Goal: Information Seeking & Learning: Learn about a topic

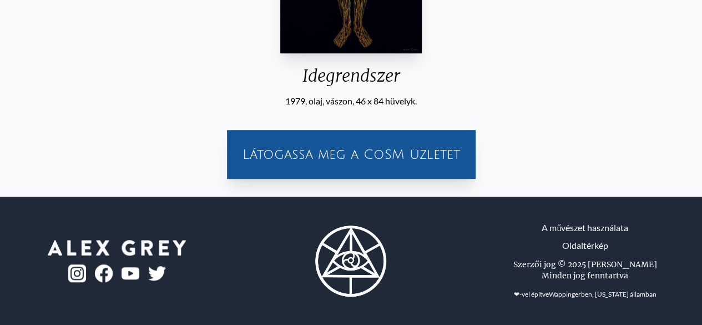
scroll to position [28, 0]
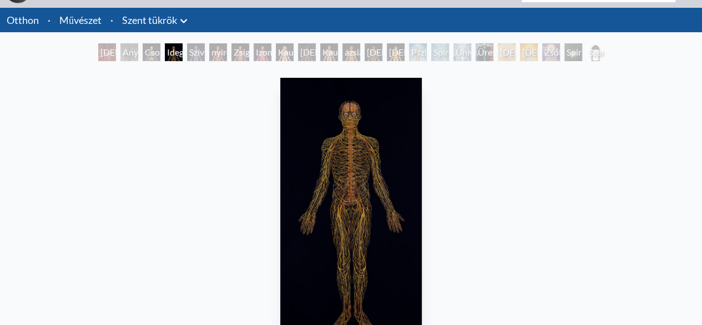
click at [495, 55] on font "Üresség Tiszta Fény" at bounding box center [493, 65] width 31 height 37
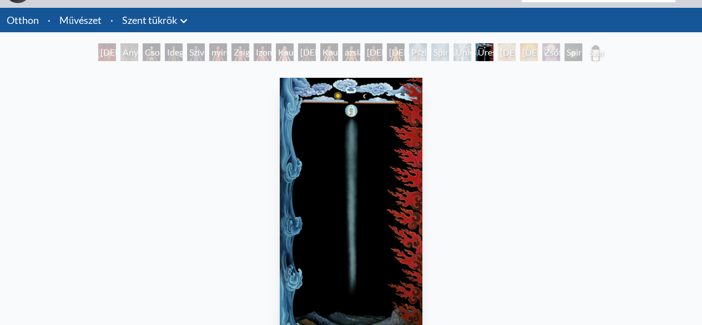
click at [434, 52] on font "Spirituális energiarendszer" at bounding box center [465, 59] width 62 height 24
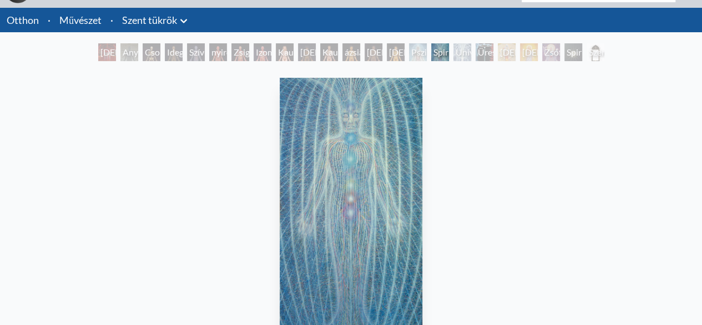
click at [413, 52] on font "Pszichikus energiarendszer" at bounding box center [442, 59] width 62 height 24
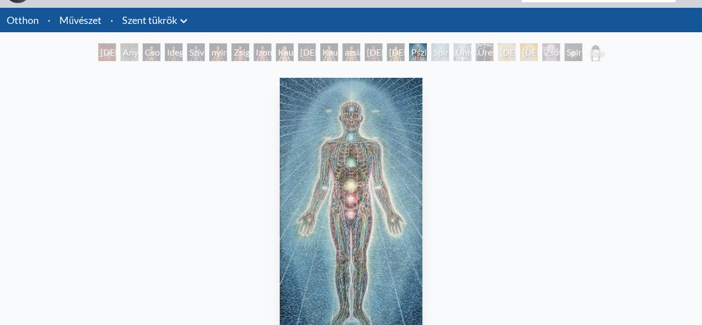
click at [413, 52] on font "Pszichikus energiarendszer" at bounding box center [442, 59] width 62 height 24
click at [434, 53] on font "Spirituális energiarendszer" at bounding box center [465, 59] width 62 height 24
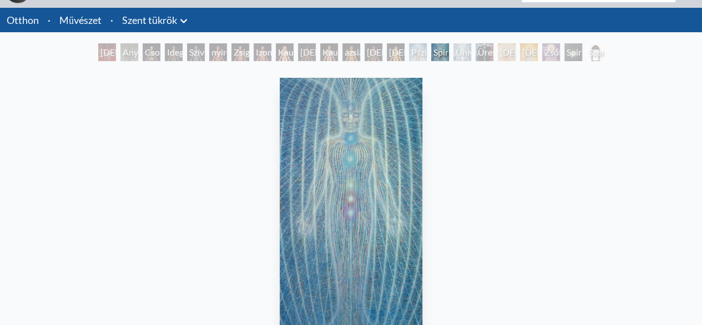
click at [460, 53] on font "Univerzális Elme Háló" at bounding box center [477, 65] width 43 height 37
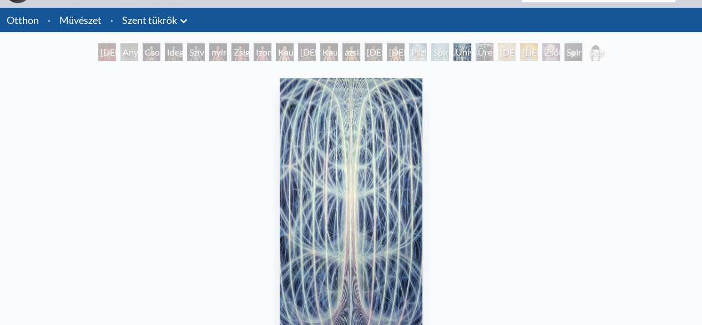
click at [479, 53] on font "Üresség Tiszta Fény" at bounding box center [493, 65] width 31 height 37
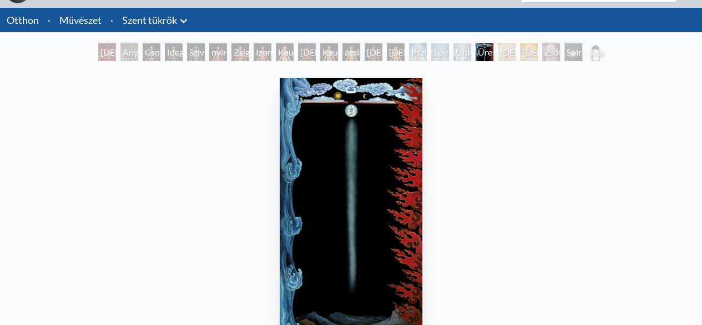
click at [503, 53] on font "[DEMOGRAPHIC_DATA]" at bounding box center [549, 52] width 98 height 11
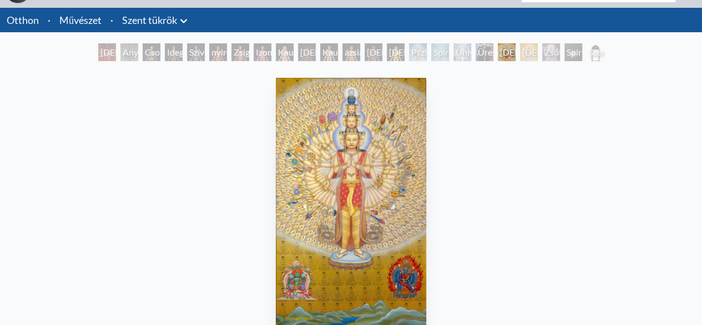
click at [522, 53] on font "[DEMOGRAPHIC_DATA]" at bounding box center [571, 52] width 98 height 11
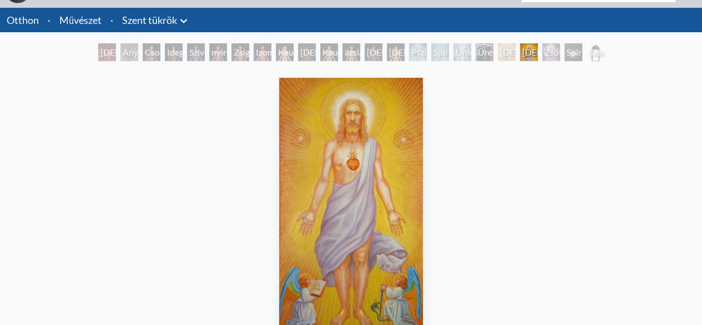
click at [545, 52] on font "Zsófia" at bounding box center [557, 52] width 24 height 11
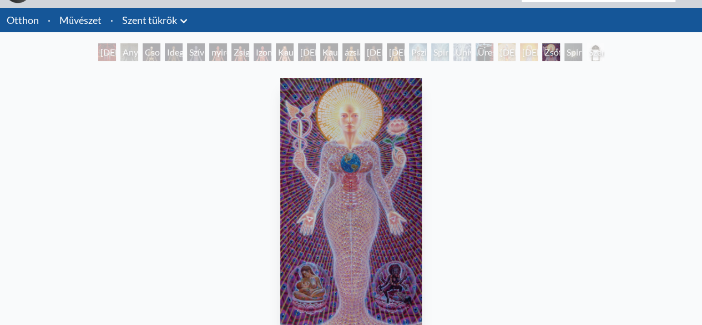
click at [573, 53] on font "Spirituális világ" at bounding box center [586, 59] width 38 height 24
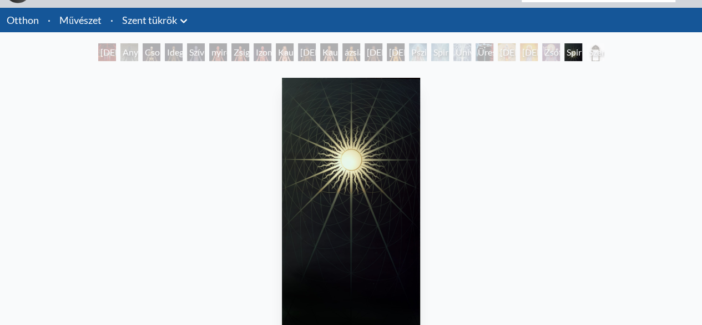
click at [589, 51] on font "Szent tükrök keret" at bounding box center [602, 65] width 26 height 37
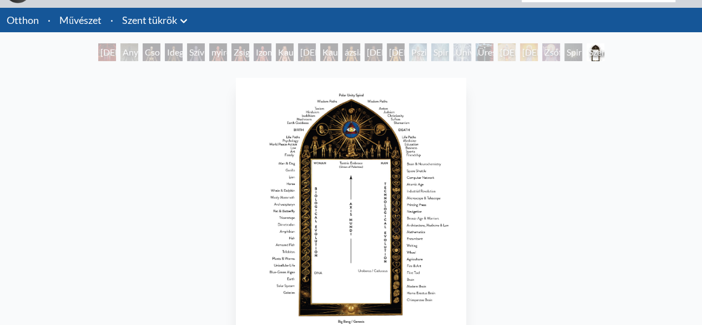
click at [399, 48] on font "[DEMOGRAPHIC_DATA] nő" at bounding box center [438, 59] width 98 height 24
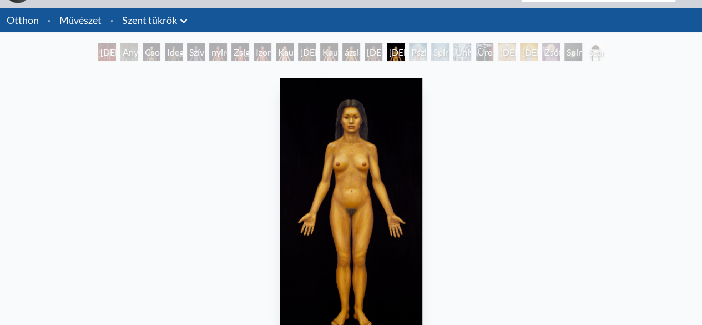
click at [370, 56] on font "[DEMOGRAPHIC_DATA] férfi" at bounding box center [416, 59] width 98 height 24
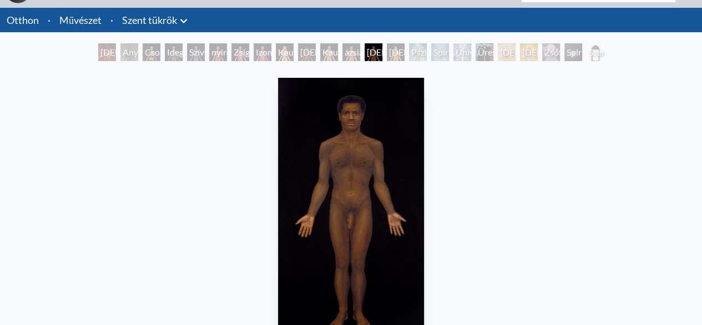
click at [345, 54] on font "ázsiai férfi" at bounding box center [355, 59] width 21 height 24
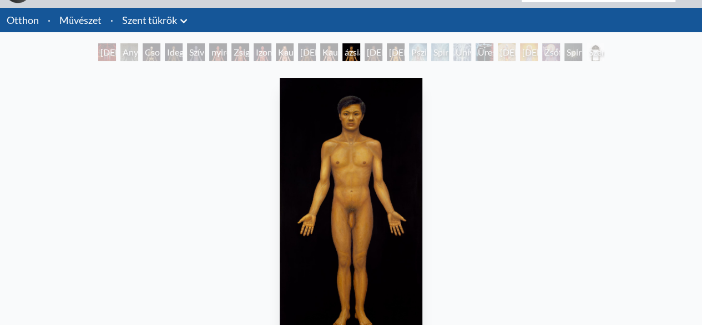
click at [326, 54] on font "Kaukázusi férfi" at bounding box center [342, 59] width 39 height 24
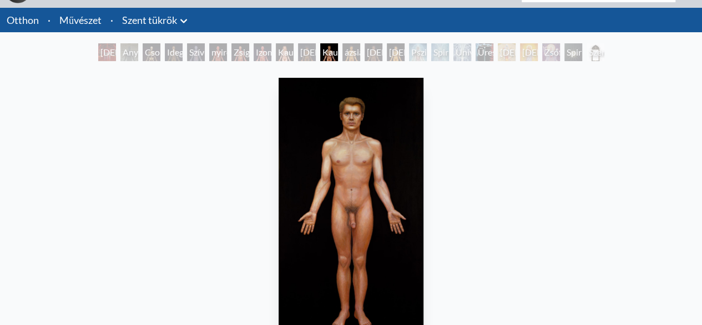
click at [305, 51] on font "[DEMOGRAPHIC_DATA] nő" at bounding box center [349, 59] width 98 height 24
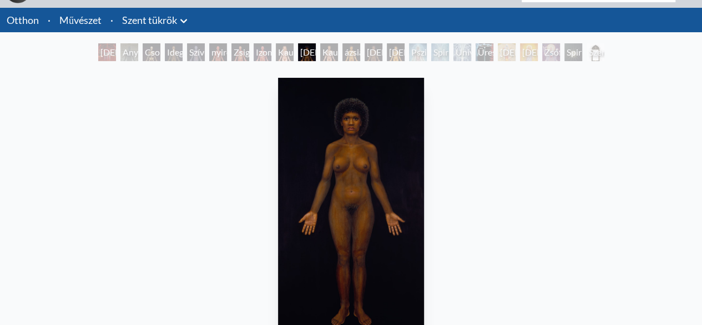
click at [280, 51] on font "Kaukázusi nő" at bounding box center [297, 59] width 39 height 24
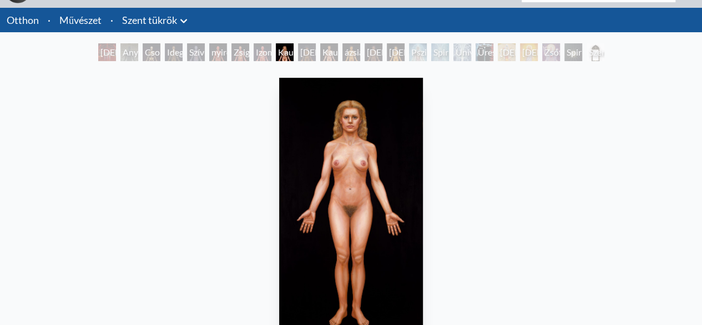
click at [259, 52] on font "Izomrendszer" at bounding box center [282, 52] width 52 height 11
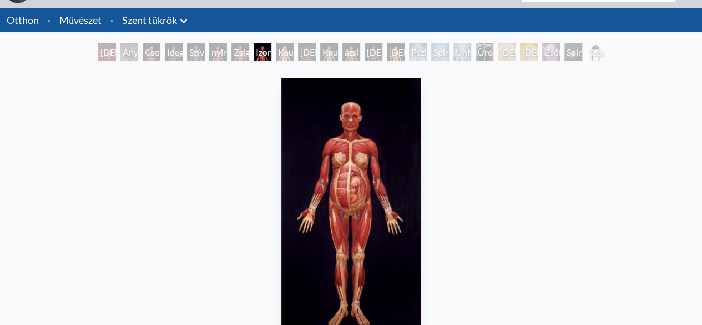
click at [240, 53] on font "Zsigerek" at bounding box center [250, 52] width 33 height 11
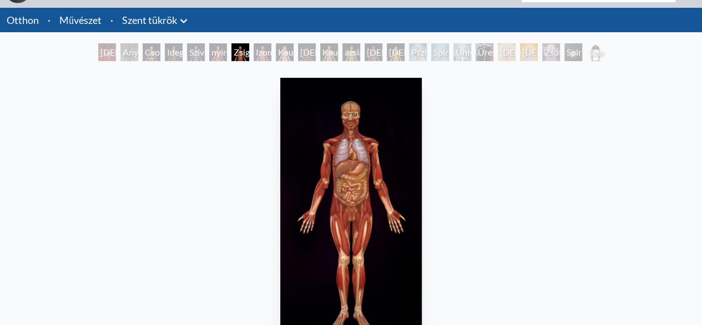
click at [214, 51] on font "nyirokrendszer" at bounding box center [241, 52] width 58 height 11
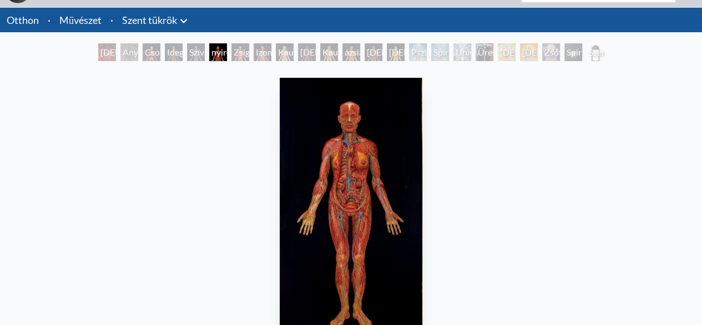
click at [192, 48] on font "Szív- és érrendszer" at bounding box center [209, 65] width 41 height 37
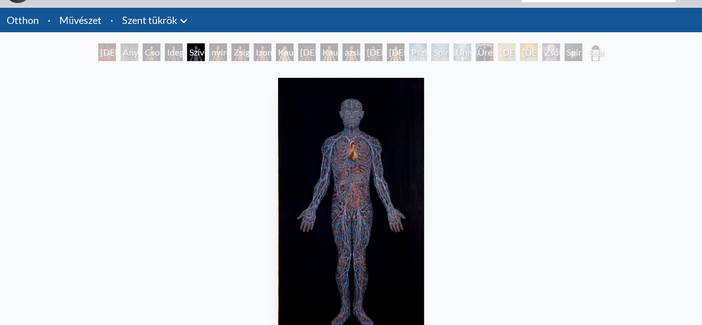
click at [169, 53] on font "Idegrendszer" at bounding box center [192, 52] width 50 height 11
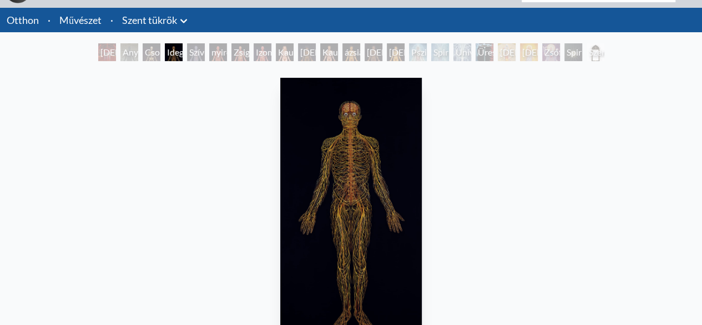
click at [150, 48] on font "Csontvázrendszer" at bounding box center [179, 52] width 69 height 11
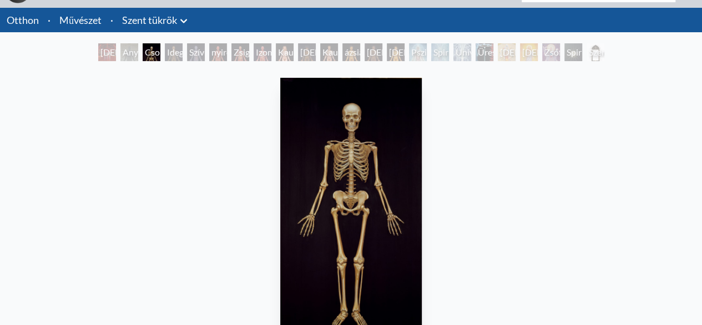
click at [129, 53] on font "Anyagi világ" at bounding box center [136, 59] width 27 height 24
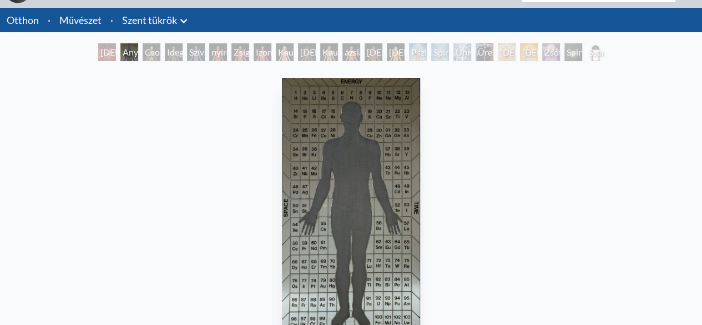
click at [104, 56] on font "[DEMOGRAPHIC_DATA] Szobája, [GEOGRAPHIC_DATA]" at bounding box center [149, 65] width 98 height 37
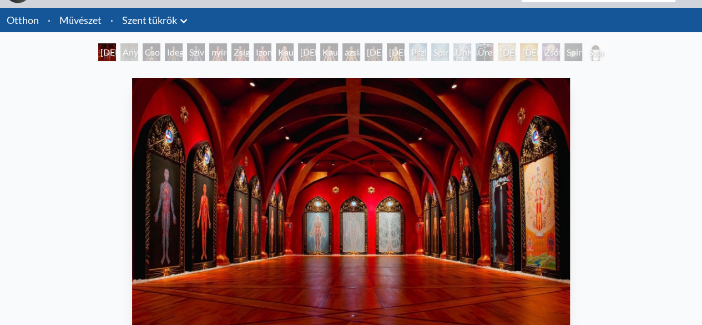
click at [631, 54] on div "[DEMOGRAPHIC_DATA] Szobája, Entheon Anyagi világ Csontvázrendszer Idegrendszer …" at bounding box center [351, 53] width 702 height 21
click at [436, 54] on font "Spirituális energiarendszer" at bounding box center [465, 59] width 62 height 24
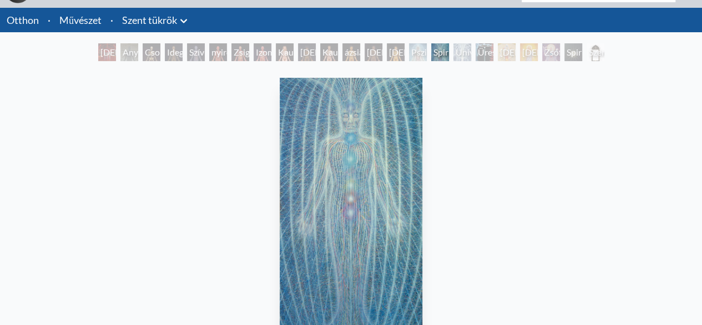
click at [414, 52] on font "Pszichikus energiarendszer" at bounding box center [442, 59] width 62 height 24
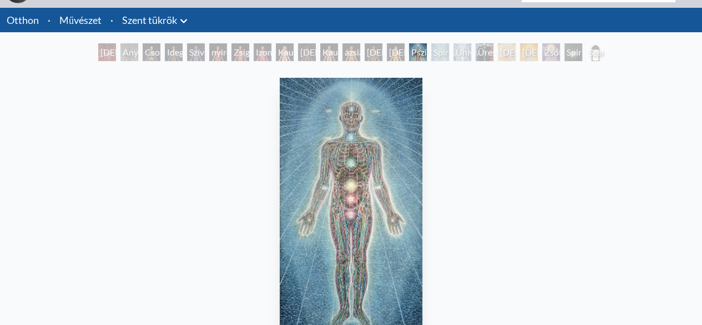
click at [392, 54] on font "[DEMOGRAPHIC_DATA] nő" at bounding box center [438, 59] width 98 height 24
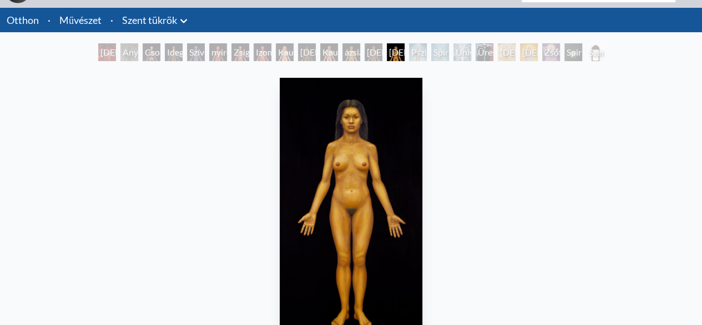
click at [281, 51] on font "Kaukázusi nő" at bounding box center [297, 59] width 39 height 24
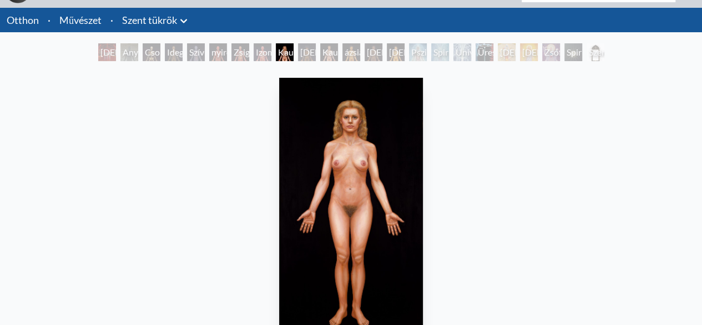
click at [336, 58] on div "Kaukázusi férfi" at bounding box center [329, 52] width 18 height 18
